Goal: Task Accomplishment & Management: Manage account settings

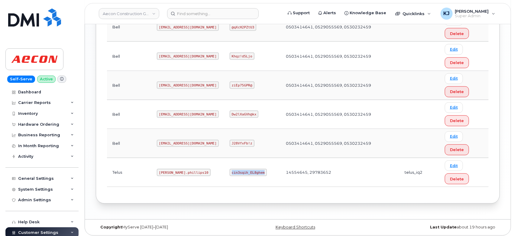
scroll to position [171, 0]
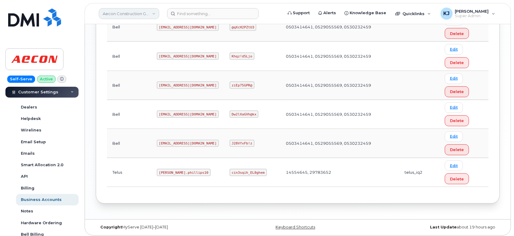
click at [133, 15] on link "Aecon Construction Group Inc" at bounding box center [129, 13] width 60 height 11
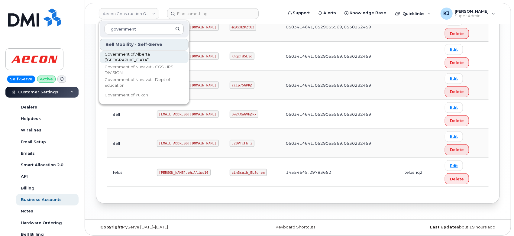
type input "government"
click at [148, 52] on link "Government of Alberta ([GEOGRAPHIC_DATA])" at bounding box center [144, 57] width 89 height 12
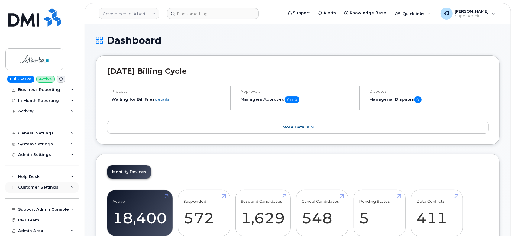
click at [45, 186] on span "Customer Settings" at bounding box center [38, 187] width 40 height 5
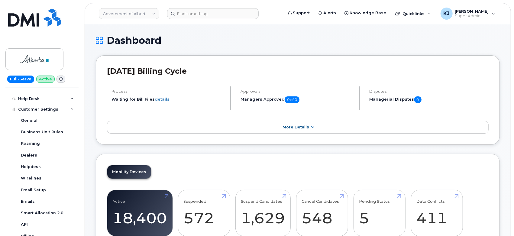
scroll to position [213, 0]
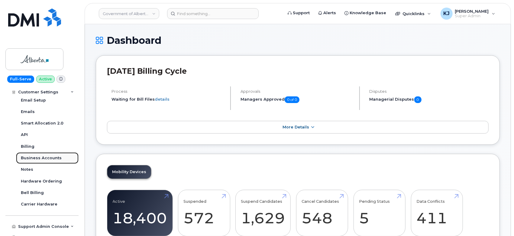
click at [49, 158] on div "Business Accounts" at bounding box center [41, 157] width 41 height 5
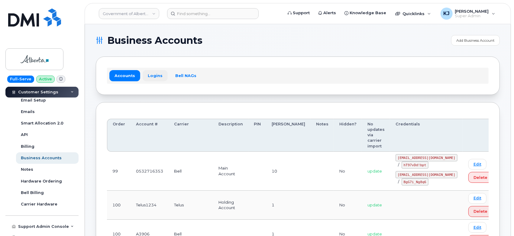
click at [151, 76] on link "Logins" at bounding box center [155, 75] width 25 height 11
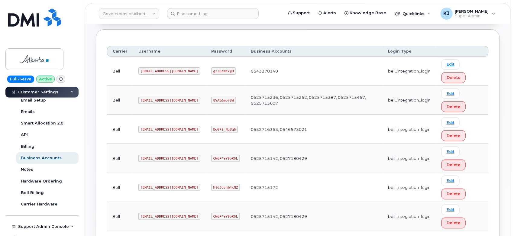
scroll to position [34, 0]
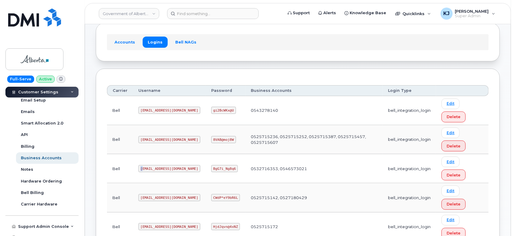
click at [141, 169] on code "goa482E2@myserve.ca" at bounding box center [169, 168] width 62 height 7
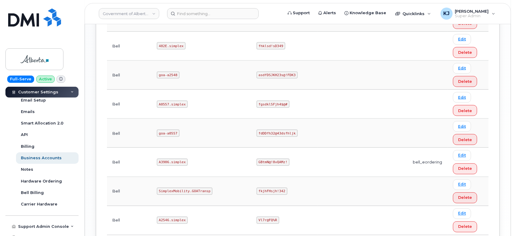
scroll to position [697, 0]
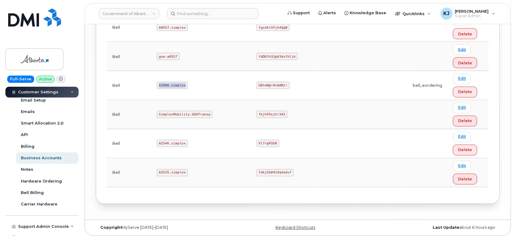
drag, startPoint x: 144, startPoint y: 83, endPoint x: 170, endPoint y: 82, distance: 26.3
click at [170, 82] on td "A3906.simplex" at bounding box center [201, 85] width 100 height 29
copy code "A3906.simplex"
drag, startPoint x: 205, startPoint y: 82, endPoint x: 232, endPoint y: 83, distance: 26.9
click at [257, 83] on code "GBtmN@!8vQAMz!" at bounding box center [273, 85] width 33 height 7
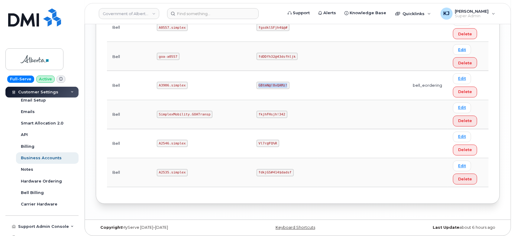
copy code "GBtmN@!8vQAMz!"
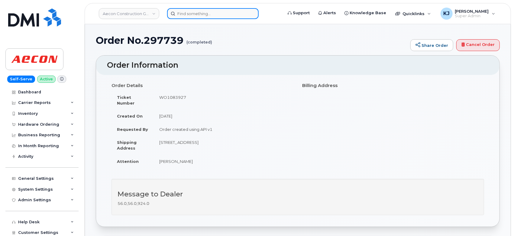
click at [196, 13] on input at bounding box center [213, 13] width 92 height 11
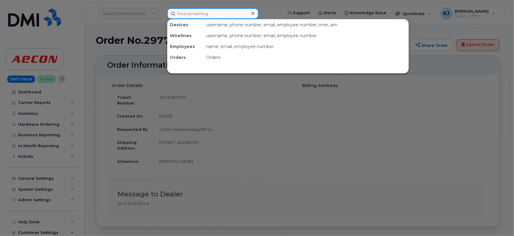
paste input "297524"
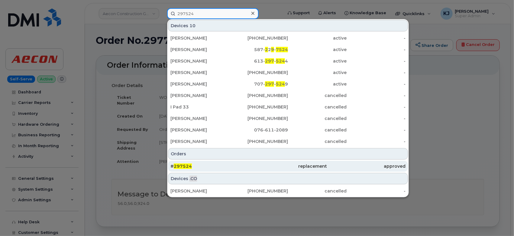
type input "297524"
click at [260, 165] on div "replacement" at bounding box center [288, 166] width 78 height 6
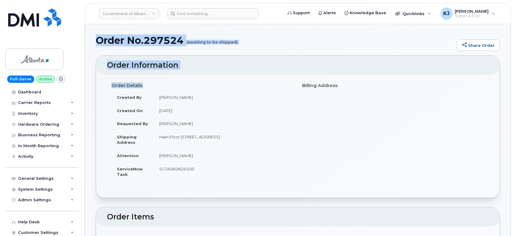
drag, startPoint x: 97, startPoint y: 38, endPoint x: 264, endPoint y: 86, distance: 173.8
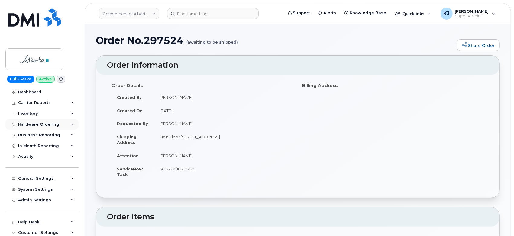
click at [40, 122] on div "Hardware Ordering" at bounding box center [38, 124] width 41 height 5
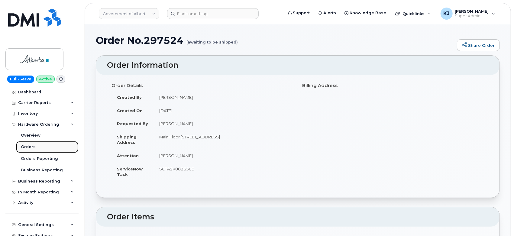
click at [39, 150] on link "Orders" at bounding box center [47, 146] width 63 height 11
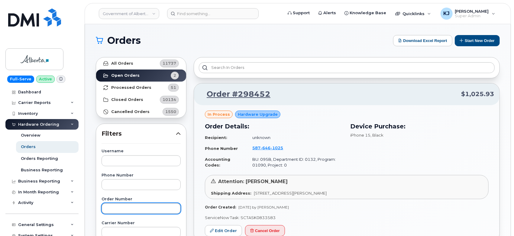
click at [138, 209] on input "text" at bounding box center [141, 208] width 79 height 11
paste input "297524"
type input "297524"
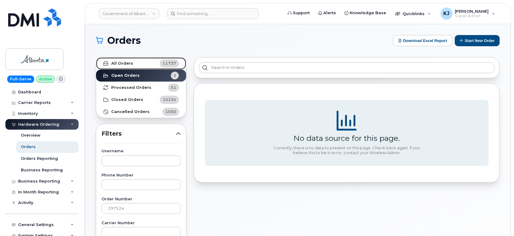
click at [155, 63] on link "All Orders 11737" at bounding box center [141, 63] width 90 height 12
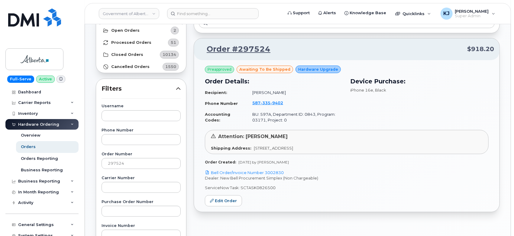
scroll to position [34, 0]
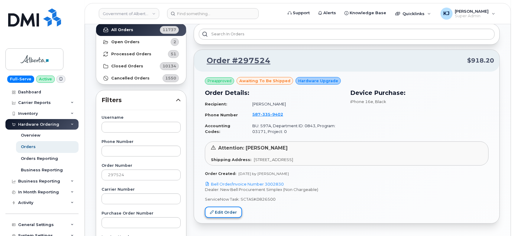
click at [226, 213] on link "Edit Order" at bounding box center [223, 212] width 37 height 11
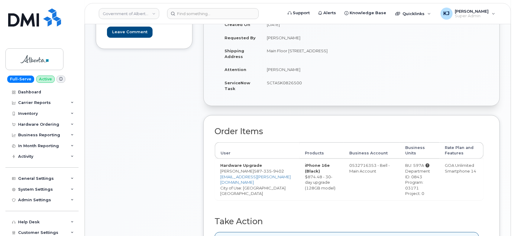
scroll to position [201, 0]
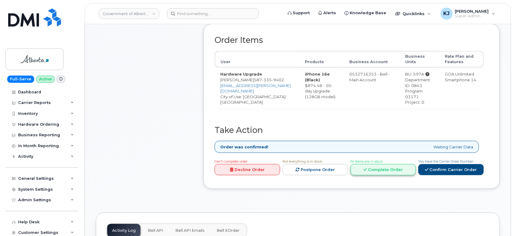
click at [386, 171] on link "Complete Order" at bounding box center [384, 169] width 66 height 11
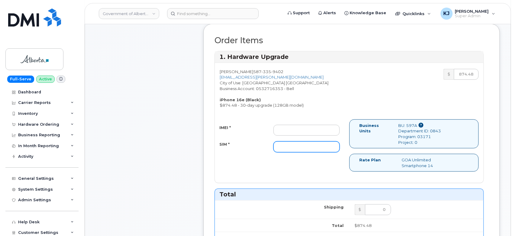
click at [295, 147] on input "SIM *" at bounding box center [306, 146] width 66 height 11
paste input "89302610207417561500"
type input "89302610207417561500"
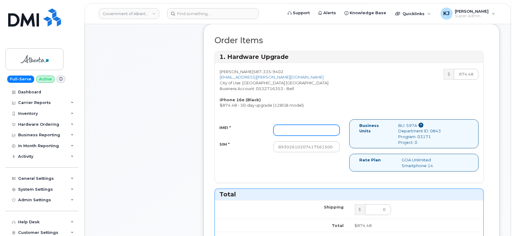
click at [298, 130] on input "IMEI *" at bounding box center [306, 130] width 66 height 11
paste input "353927601398982"
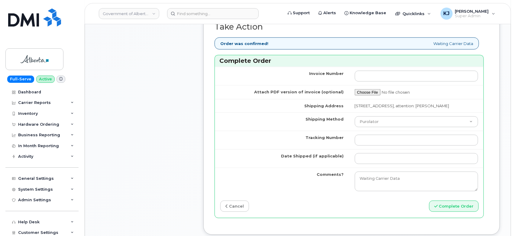
scroll to position [503, 0]
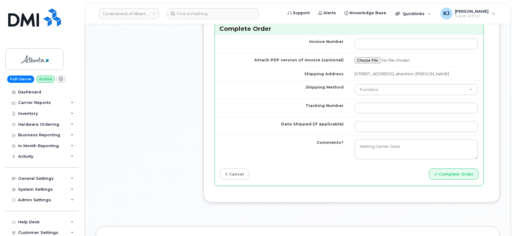
type input "353927601398982"
click at [371, 112] on input "Tracking Number" at bounding box center [417, 108] width 124 height 11
paste input "335618778054"
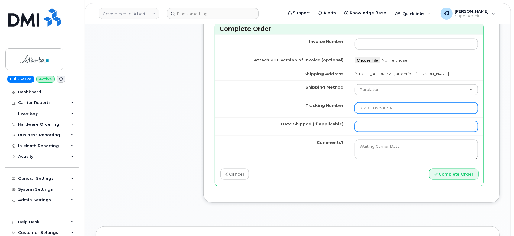
type input "335618778054"
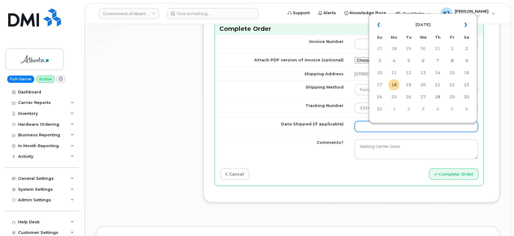
click at [370, 132] on input "Date Shipped (if applicable)" at bounding box center [417, 126] width 124 height 11
click at [424, 58] on td "6" at bounding box center [423, 60] width 11 height 11
type input "2025-08-06"
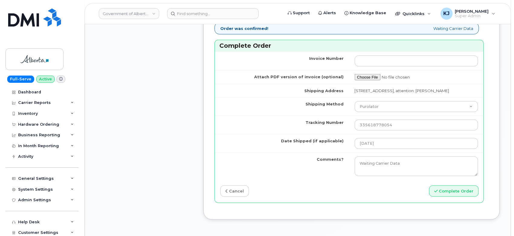
scroll to position [571, 0]
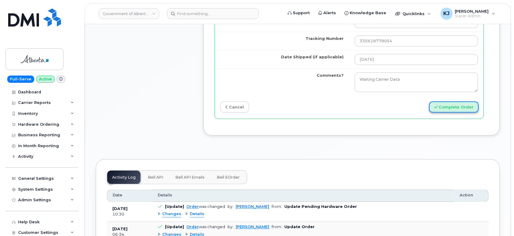
click at [443, 108] on button "Complete Order" at bounding box center [454, 107] width 50 height 11
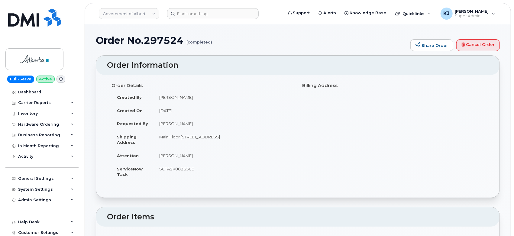
drag, startPoint x: 97, startPoint y: 39, endPoint x: 271, endPoint y: 171, distance: 218.5
copy div "Order No.297524 (completed) Share Order Cancel Order × Share This Order If you …"
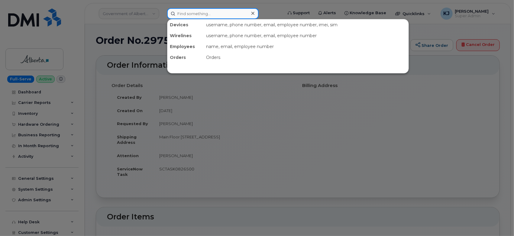
click at [199, 14] on input at bounding box center [213, 13] width 92 height 11
paste input "[PHONE_NUMBER]"
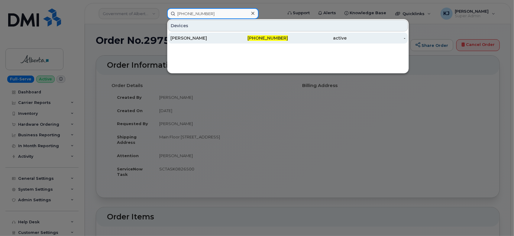
type input "[PHONE_NUMBER]"
click at [225, 37] on div "[PERSON_NAME]" at bounding box center [199, 38] width 59 height 6
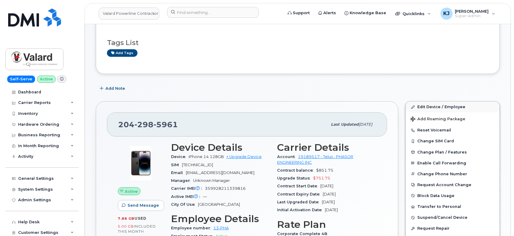
scroll to position [67, 0]
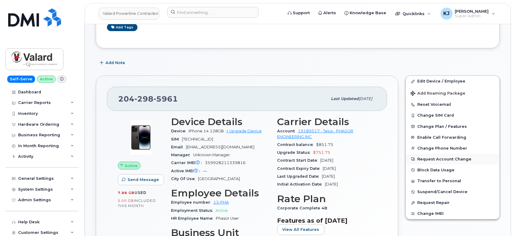
click at [455, 159] on button "Request Account Change" at bounding box center [453, 159] width 94 height 11
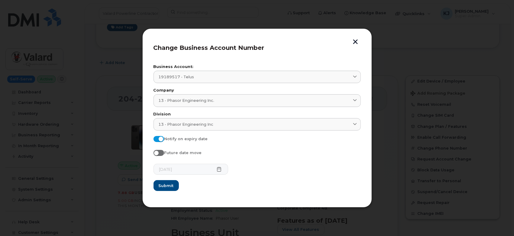
scroll to position [118, 0]
click at [354, 43] on button "button" at bounding box center [355, 42] width 9 height 6
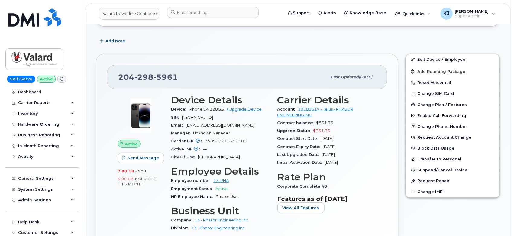
scroll to position [152, 0]
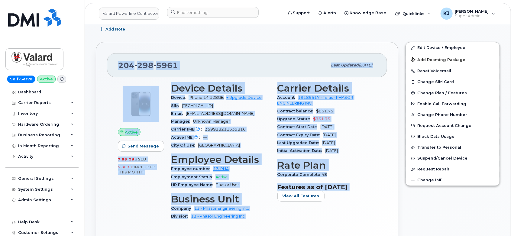
drag, startPoint x: 126, startPoint y: 65, endPoint x: 372, endPoint y: 199, distance: 280.7
click at [372, 199] on div "[PHONE_NUMBER] Last updated [DATE] Active Send Message 7.88 GB  used 5.00 GB  i…" at bounding box center [247, 153] width 302 height 222
copy div "[PHONE_NUMBER] Last updated [DATE] Active Send Message 7.88 GB  used 5.00 GB  i…"
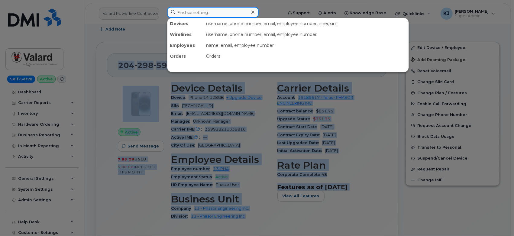
click at [247, 14] on input at bounding box center [213, 12] width 92 height 11
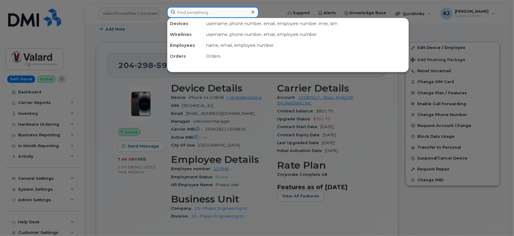
paste input "431-388-8748"
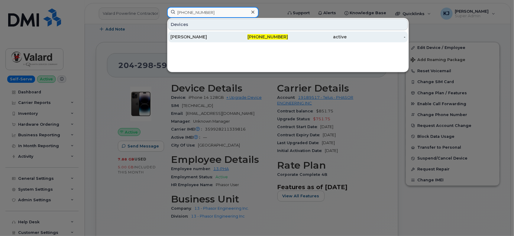
type input "431-388-8748"
click at [208, 34] on div "[PERSON_NAME]" at bounding box center [199, 37] width 59 height 6
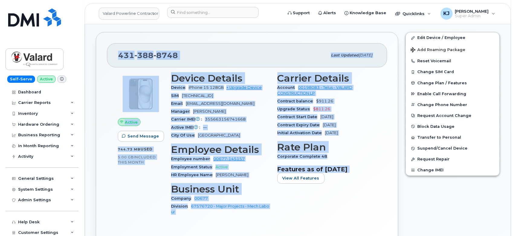
scroll to position [168, 0]
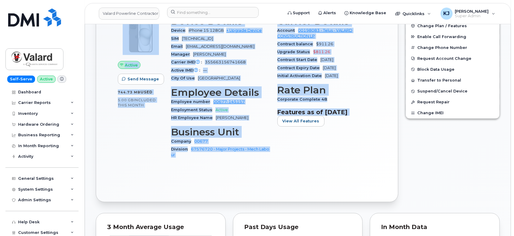
drag, startPoint x: 118, startPoint y: 162, endPoint x: 364, endPoint y: 124, distance: 249.0
click at [364, 124] on div "431 388 8748 Last updated Jul 21, 2025 Active Send Message 744.73 MB  used 5.00…" at bounding box center [247, 88] width 302 height 227
copy div "431 388 8748 Last updated Jul 21, 2025 Active Send Message 744.73 MB  used 5.00…"
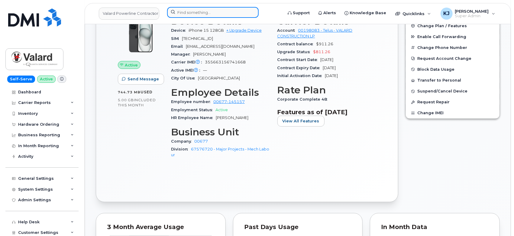
click at [220, 10] on input at bounding box center [213, 12] width 92 height 11
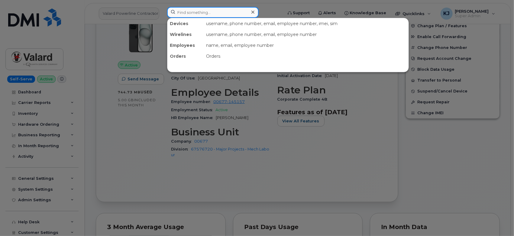
paste input "437-227-6583"
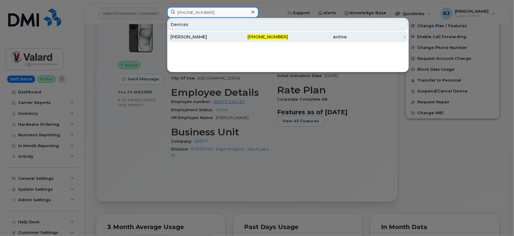
type input "437-227-6583"
click at [256, 36] on span "437-227-6583" at bounding box center [267, 36] width 40 height 5
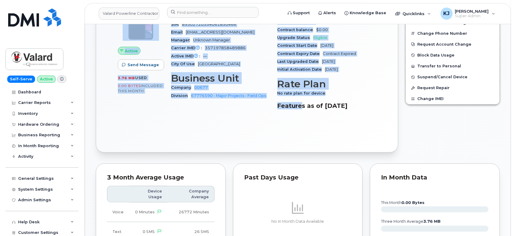
scroll to position [235, 0]
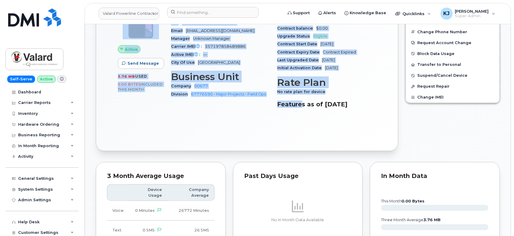
drag, startPoint x: 116, startPoint y: 116, endPoint x: 368, endPoint y: 110, distance: 252.4
click at [368, 110] on div "437 227 6583 Last updated Jul 14, 2025 Active Send Message 3.76 MB  used 0.00 B…" at bounding box center [247, 55] width 302 height 192
copy div "437 227 6583 Last updated Jul 14, 2025 Active Send Message 3.76 MB  used 0.00 B…"
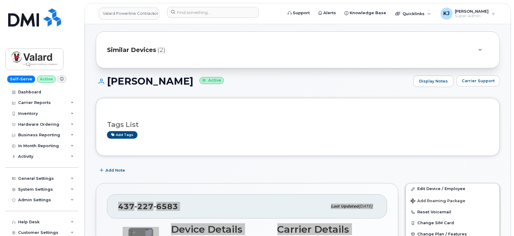
scroll to position [0, 0]
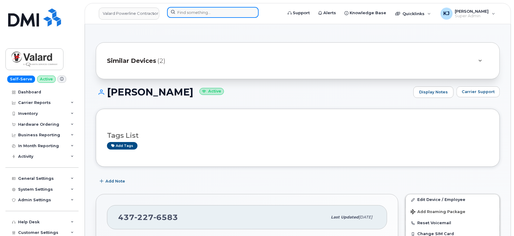
click at [235, 15] on input at bounding box center [213, 12] width 92 height 11
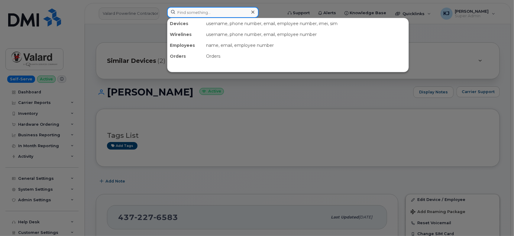
paste input "437-231-6104"
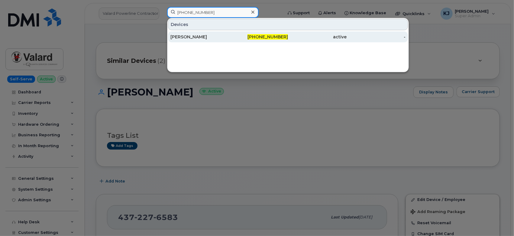
type input "437-231-6104"
click at [235, 38] on div "437-231-6104" at bounding box center [258, 37] width 59 height 6
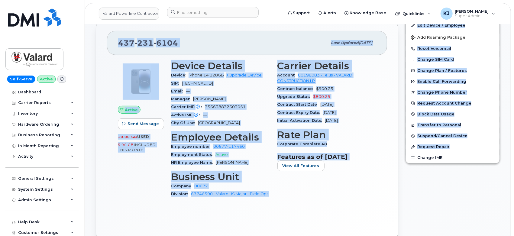
scroll to position [235, 0]
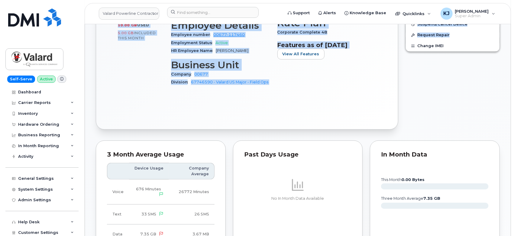
drag, startPoint x: 117, startPoint y: 65, endPoint x: 371, endPoint y: 46, distance: 254.3
click at [371, 46] on div "[PHONE_NUMBER] Last updated [DATE] Active Send Message 10.00 GB  used 5.00 GB  …" at bounding box center [247, 19] width 302 height 222
copy div "[PHONE_NUMBER] Last updated [DATE] Active Send Message 10.00 GB  used 5.00 GB  …"
